Goal: Find specific fact: Find contact information

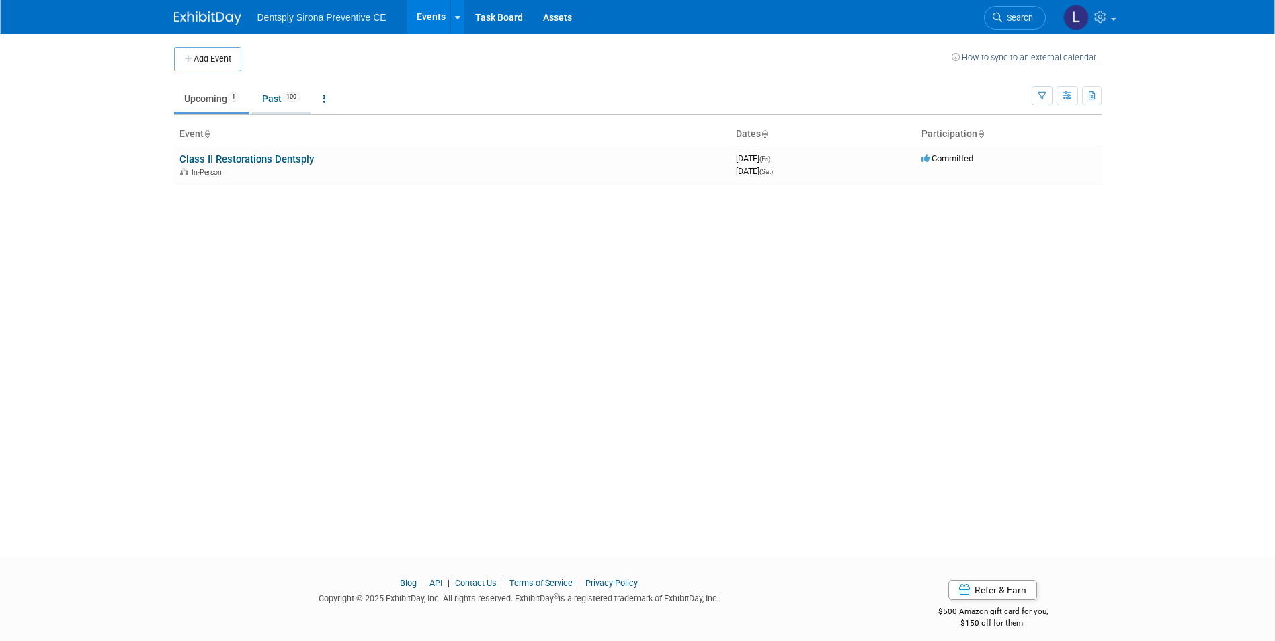
click at [282, 97] on link "Past 100" at bounding box center [281, 99] width 58 height 26
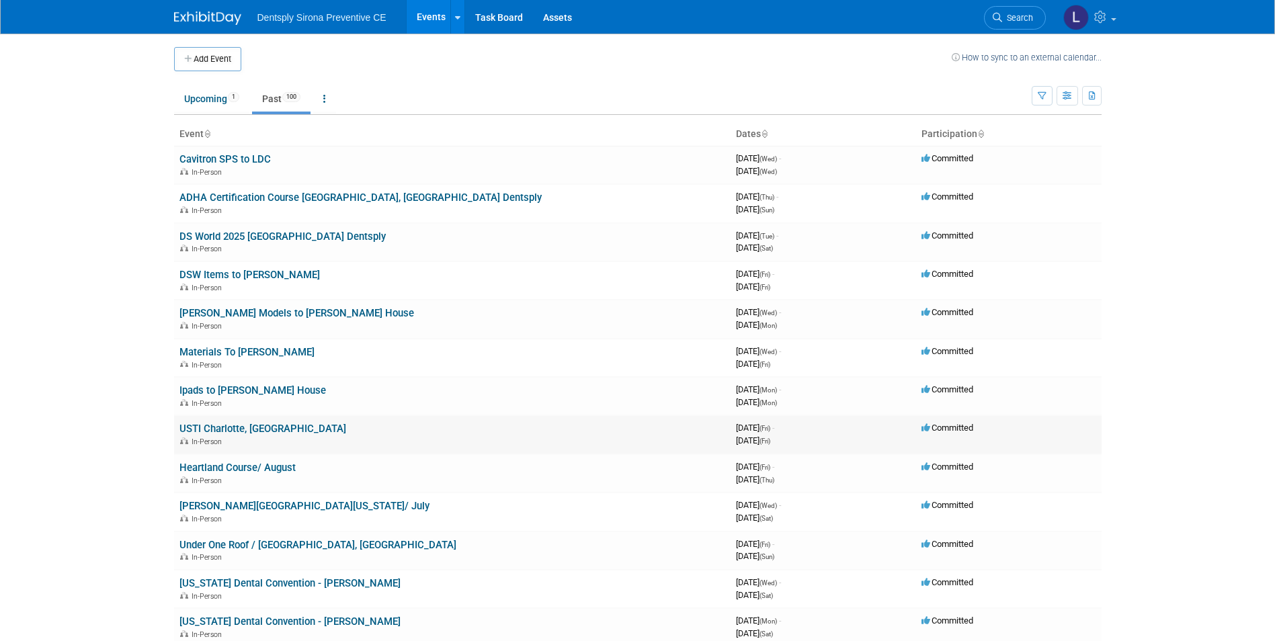
click at [222, 428] on link "USTI Charlotte, NC" at bounding box center [262, 429] width 167 height 12
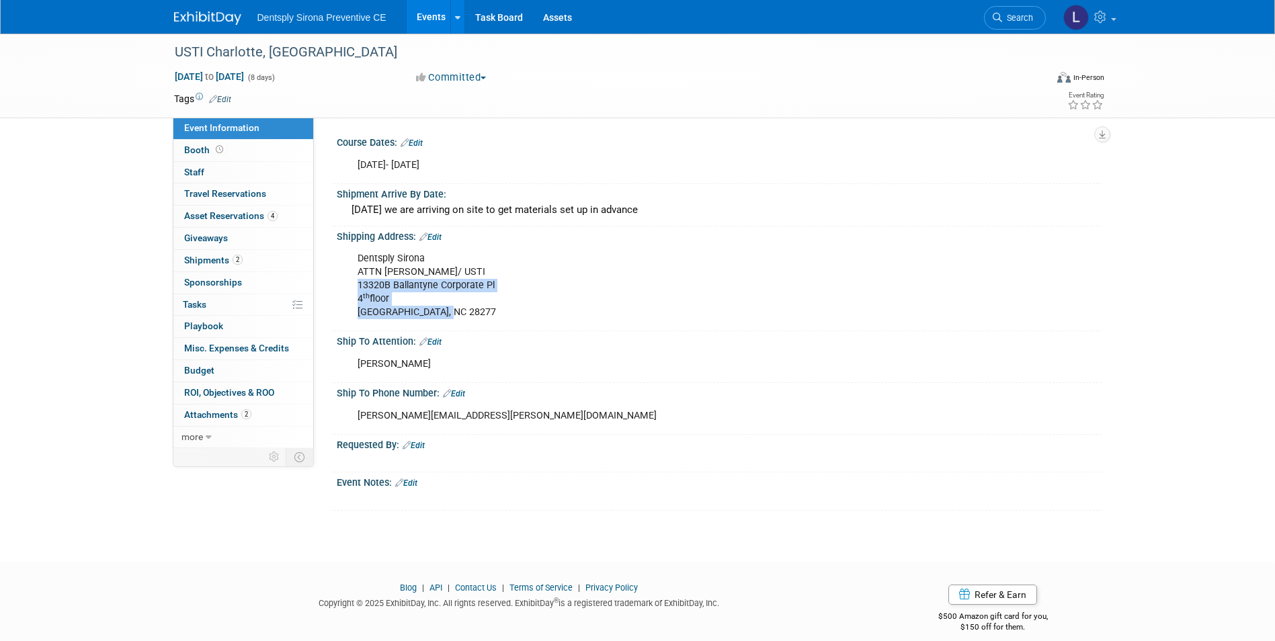
drag, startPoint x: 444, startPoint y: 313, endPoint x: 352, endPoint y: 283, distance: 97.6
click at [352, 283] on div "Dentsply Sirona ATTN [PERSON_NAME]/ USTI [STREET_ADDRESS]" at bounding box center [651, 285] width 606 height 81
copy div "[STREET_ADDRESS]"
